Goal: Task Accomplishment & Management: Manage account settings

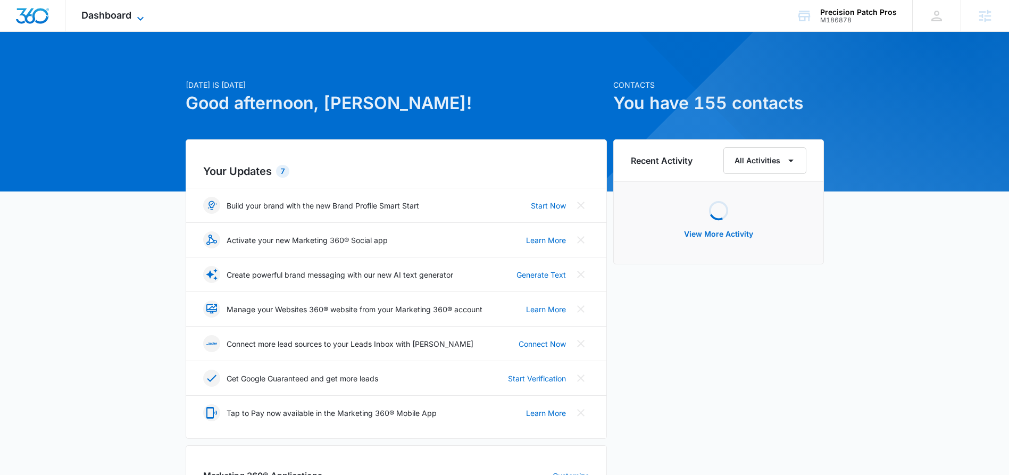
click at [119, 18] on span "Dashboard" at bounding box center [106, 15] width 50 height 11
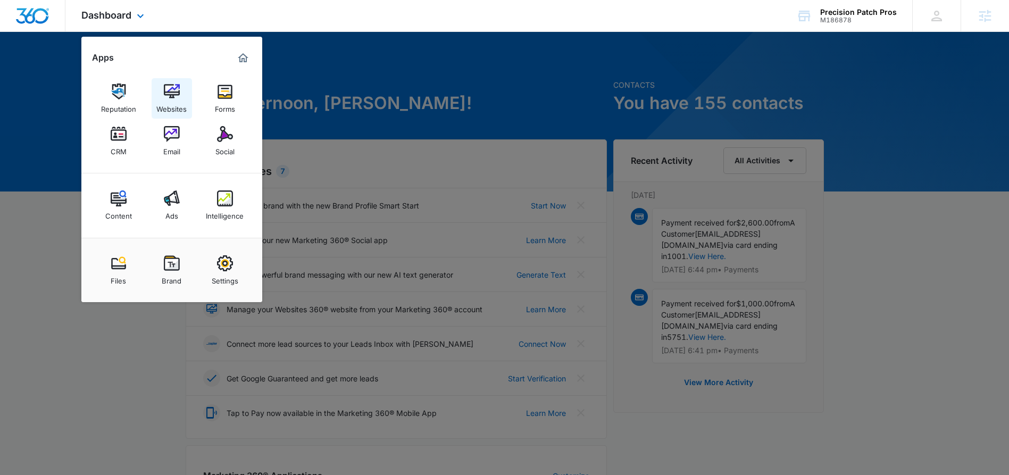
click at [166, 103] on div "Websites" at bounding box center [171, 106] width 30 height 14
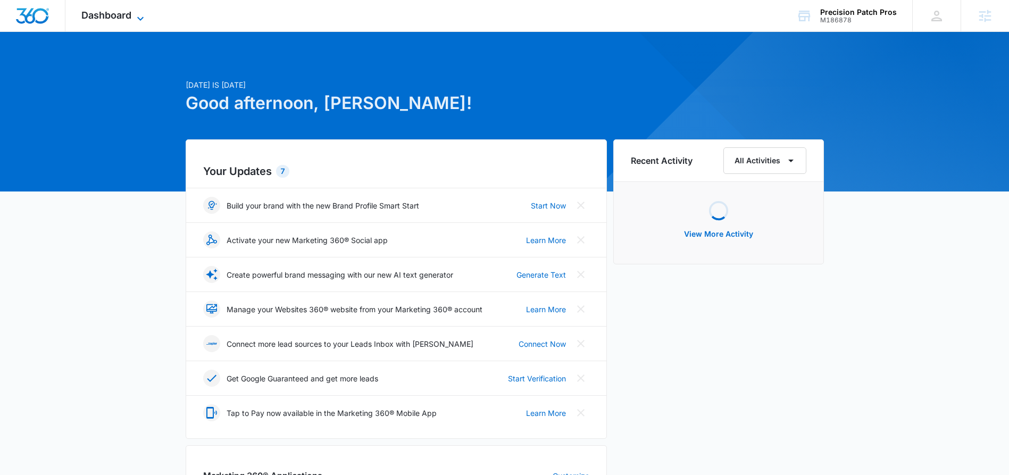
click at [138, 19] on icon at bounding box center [140, 18] width 13 height 13
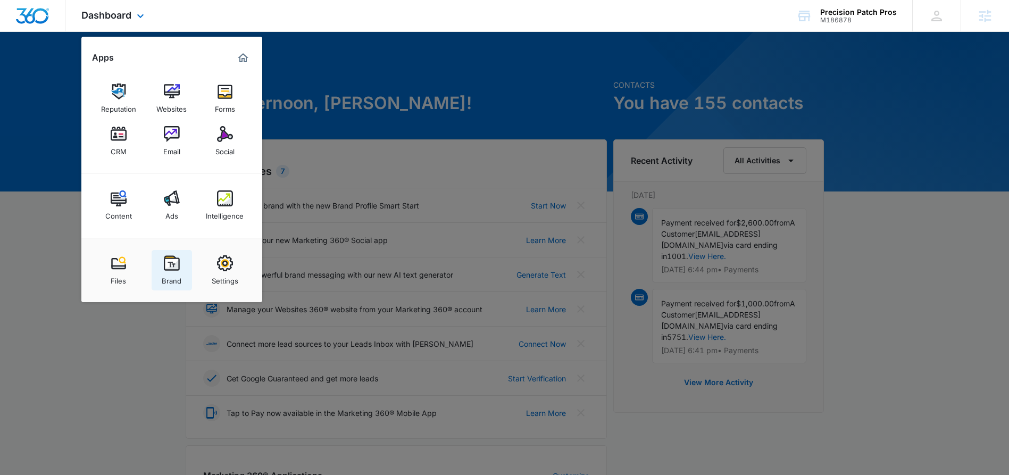
click at [173, 279] on div "Brand" at bounding box center [172, 278] width 20 height 14
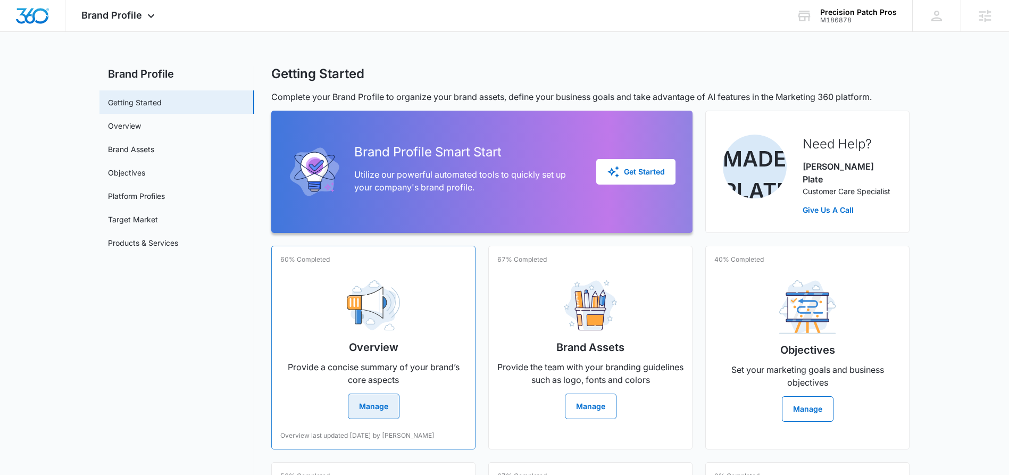
click at [365, 394] on button "Manage" at bounding box center [374, 407] width 52 height 26
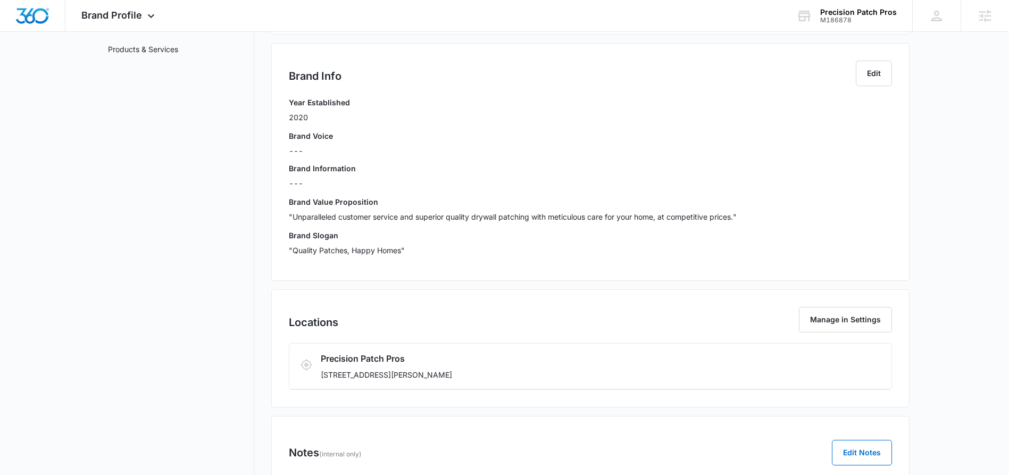
scroll to position [140, 0]
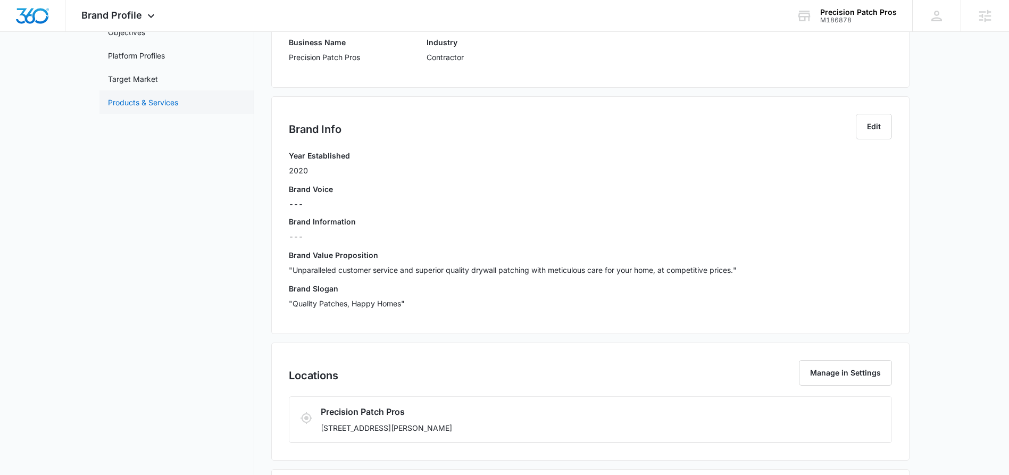
click at [124, 108] on link "Products & Services" at bounding box center [143, 102] width 70 height 11
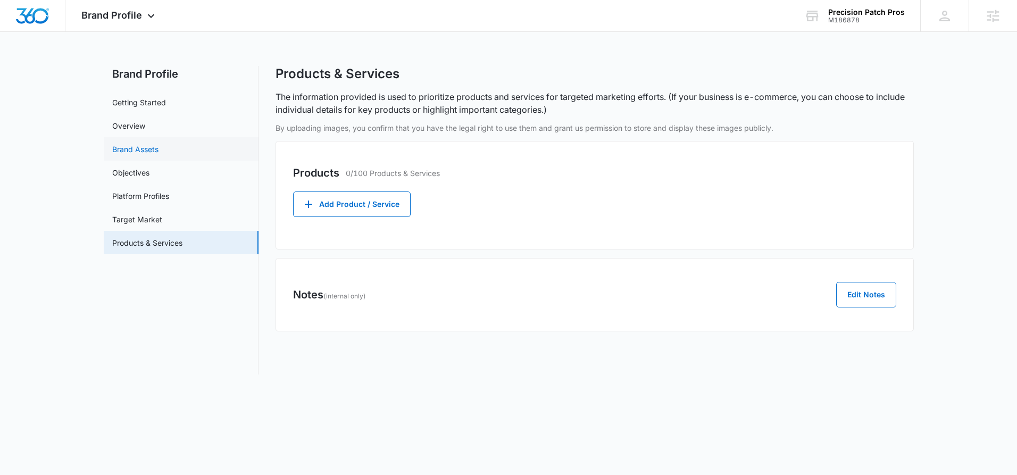
click at [149, 145] on link "Brand Assets" at bounding box center [135, 149] width 46 height 11
